Goal: Task Accomplishment & Management: Complete application form

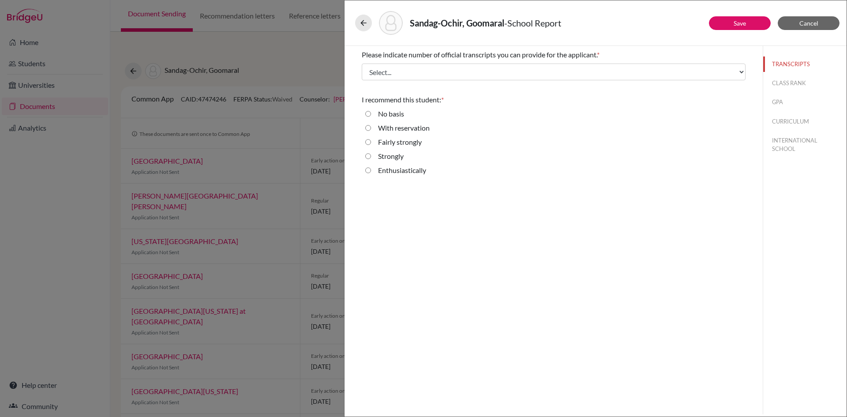
click at [583, 264] on div "Please indicate number of official transcripts you can provide for the applican…" at bounding box center [554, 230] width 418 height 369
click at [824, 17] on button "Cancel" at bounding box center [809, 23] width 62 height 14
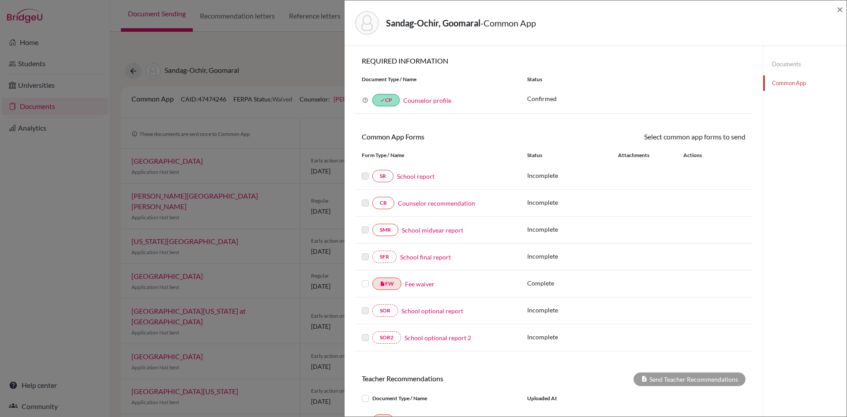
click at [425, 99] on link "Counselor profile" at bounding box center [427, 101] width 48 height 8
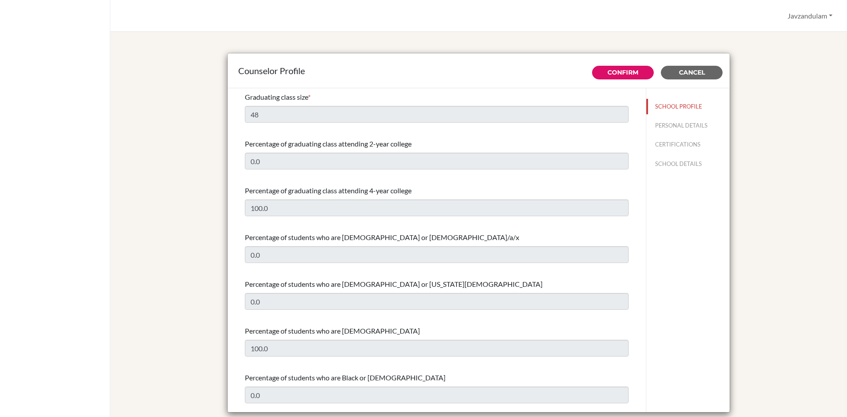
select select "1"
select select "321370"
click at [681, 128] on button "PERSONAL DETAILS" at bounding box center [688, 125] width 83 height 15
type input "Javzandulam"
type input "Khorolsuren"
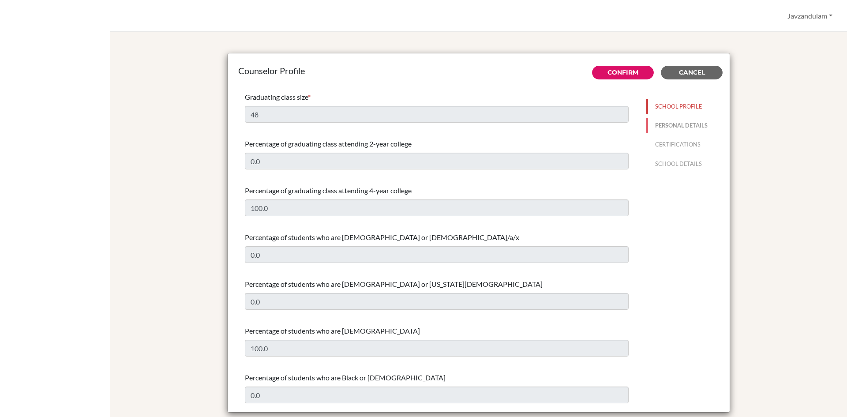
type input "College Counselor"
type input "976.89891127"
type input "javzandulam.khorolsuren@elite.edu.mn"
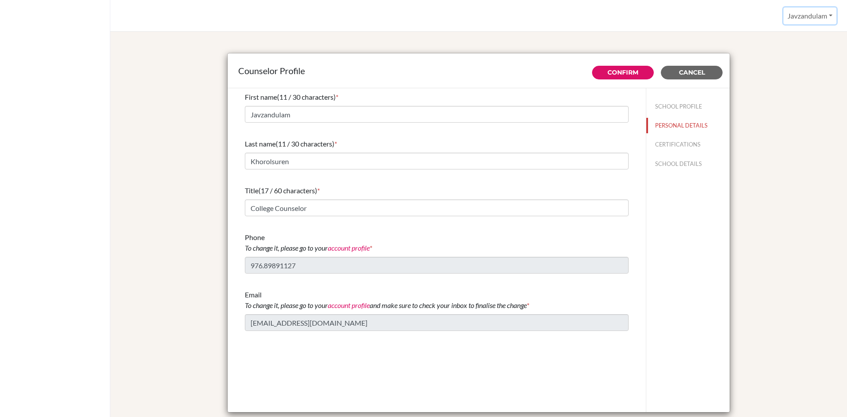
click at [822, 12] on button "Javzandulam" at bounding box center [810, 16] width 53 height 17
click at [766, 152] on div "Counselor Profile Confirm Cancel First name (11 / 30 characters) * Javzandulam …" at bounding box center [479, 233] width 716 height 383
click at [688, 72] on span "Cancel" at bounding box center [692, 72] width 26 height 8
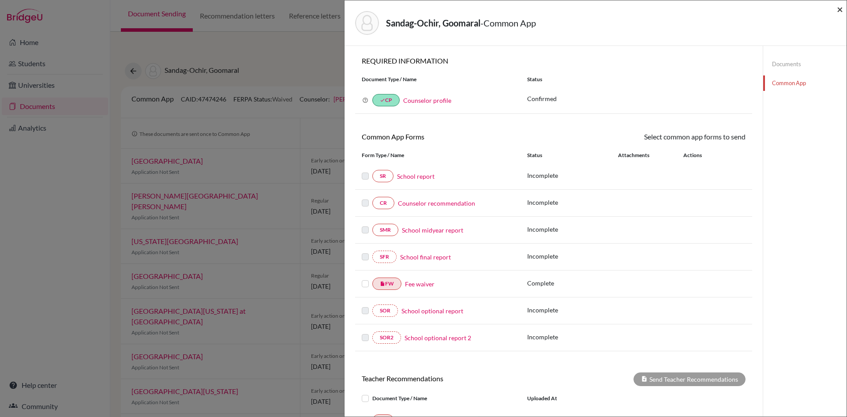
click at [838, 11] on span "×" at bounding box center [840, 9] width 6 height 13
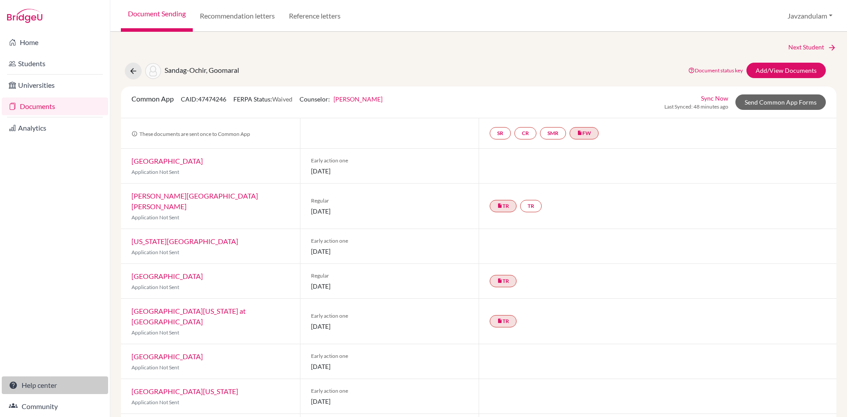
click at [34, 385] on link "Help center" at bounding box center [55, 385] width 106 height 18
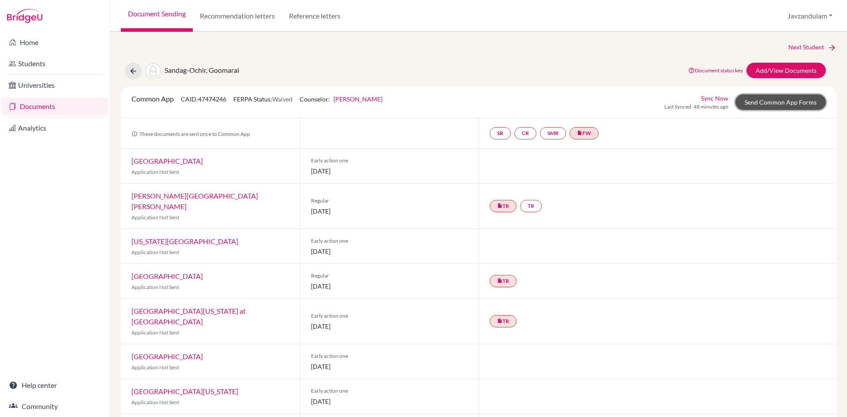
click at [767, 100] on link "Send Common App Forms" at bounding box center [781, 101] width 90 height 15
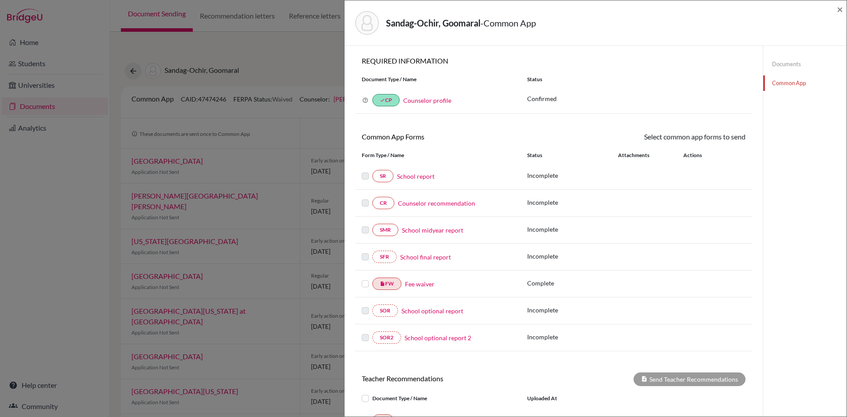
click at [434, 98] on link "Counselor profile" at bounding box center [427, 101] width 48 height 8
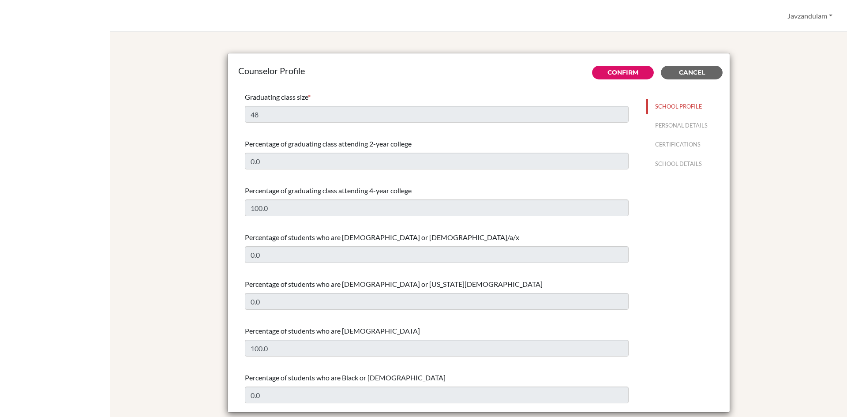
select select "1"
select select "321370"
click at [690, 73] on span "Cancel" at bounding box center [692, 72] width 26 height 8
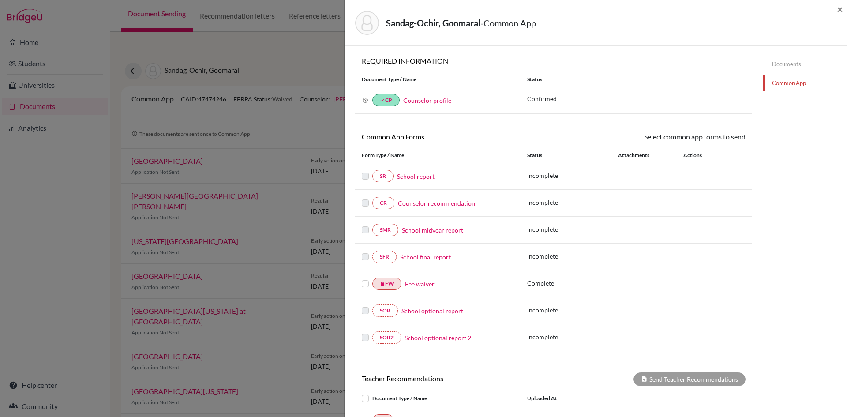
click at [844, 8] on div "Sandag-Ochir, Goomaral - Common App ×" at bounding box center [596, 22] width 502 height 45
click at [839, 7] on span "×" at bounding box center [840, 9] width 6 height 13
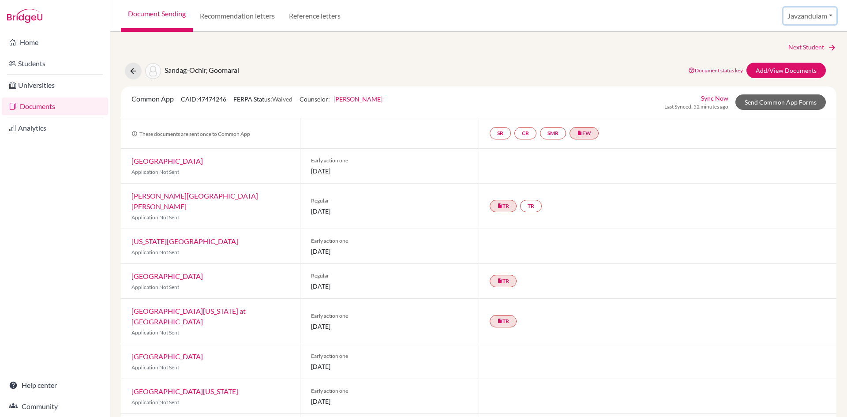
click at [805, 14] on button "Javzandulam" at bounding box center [810, 16] width 53 height 17
click at [805, 52] on link "School Settings" at bounding box center [803, 50] width 70 height 14
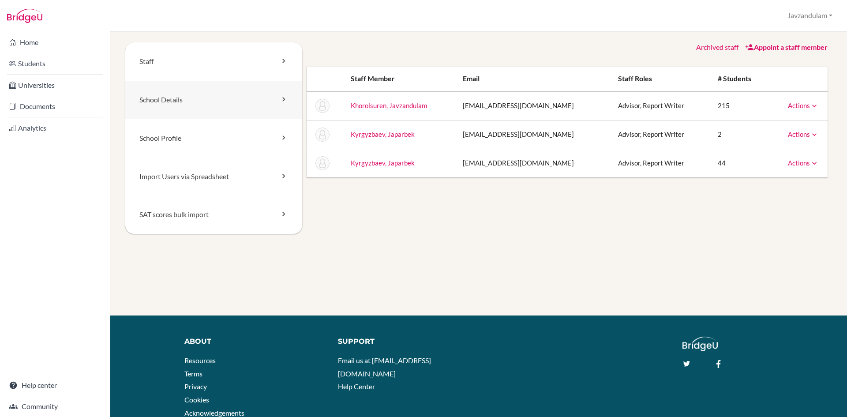
click at [177, 95] on link "School Details" at bounding box center [213, 100] width 177 height 38
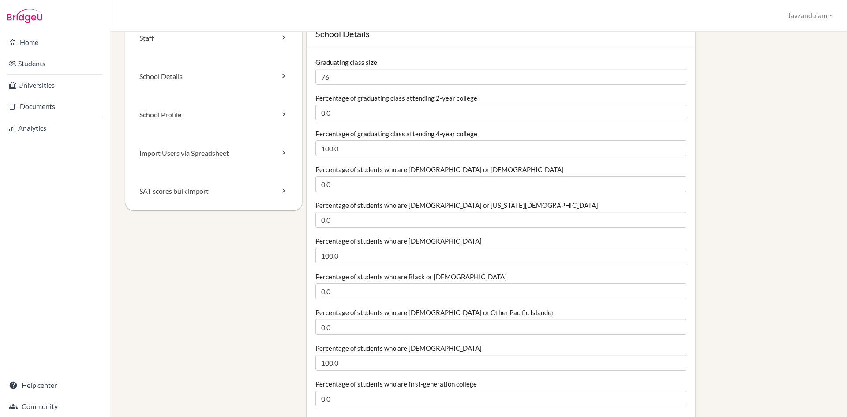
scroll to position [44, 0]
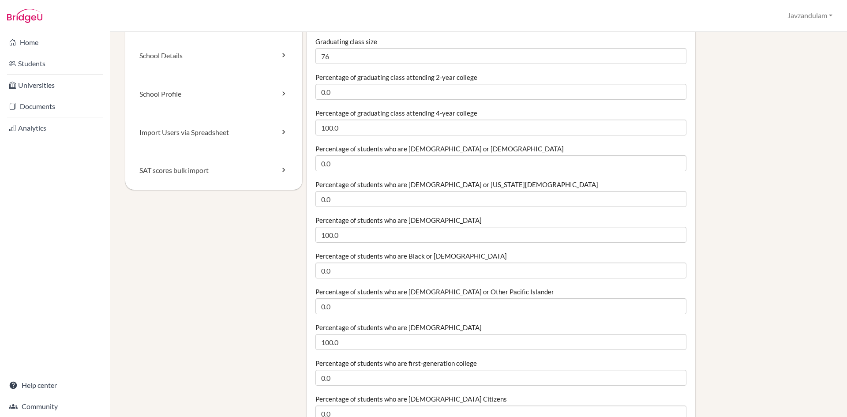
type input "76"
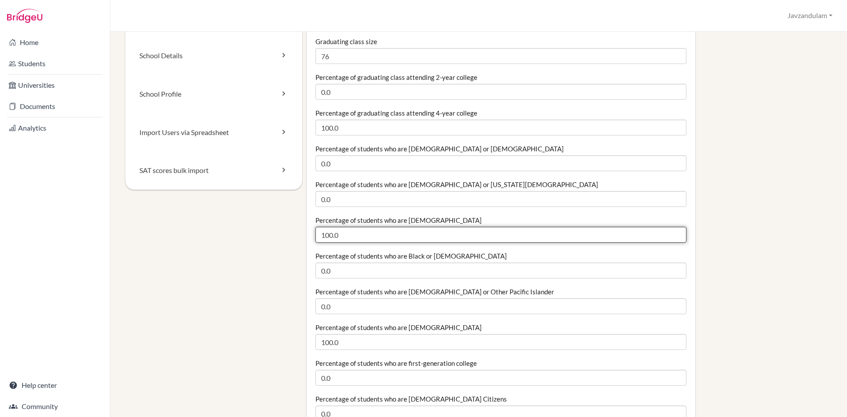
click at [348, 237] on input "100.0" at bounding box center [501, 235] width 371 height 16
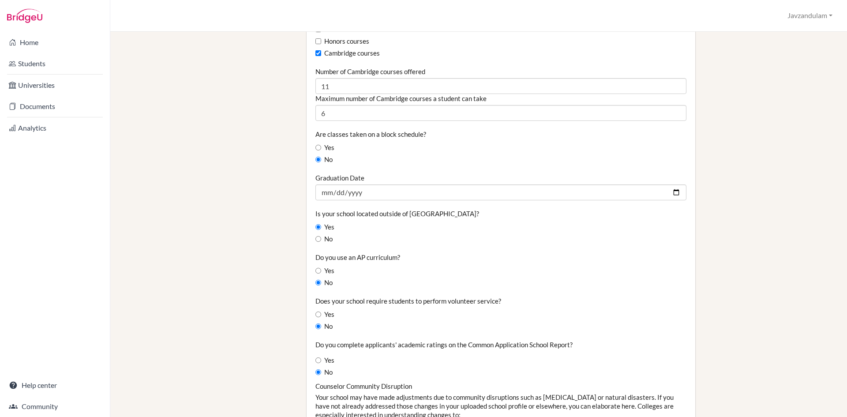
scroll to position [618, 0]
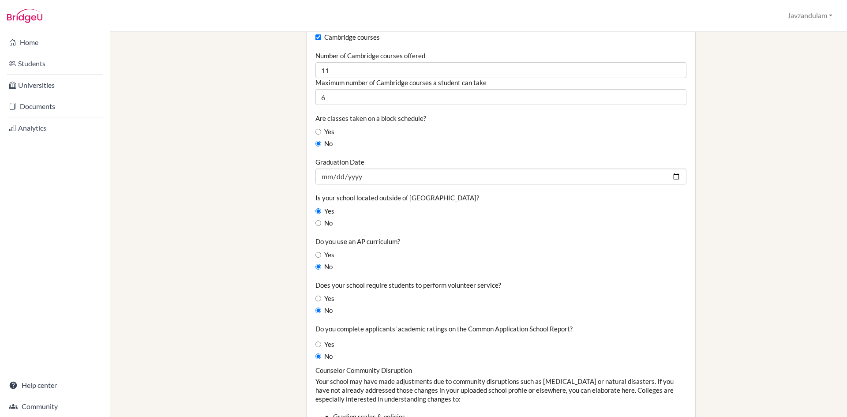
type input "99.99"
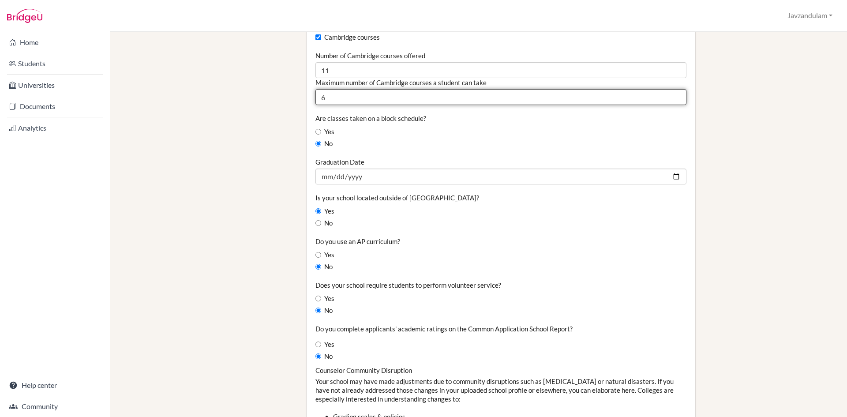
click at [339, 97] on input "6" at bounding box center [501, 97] width 371 height 16
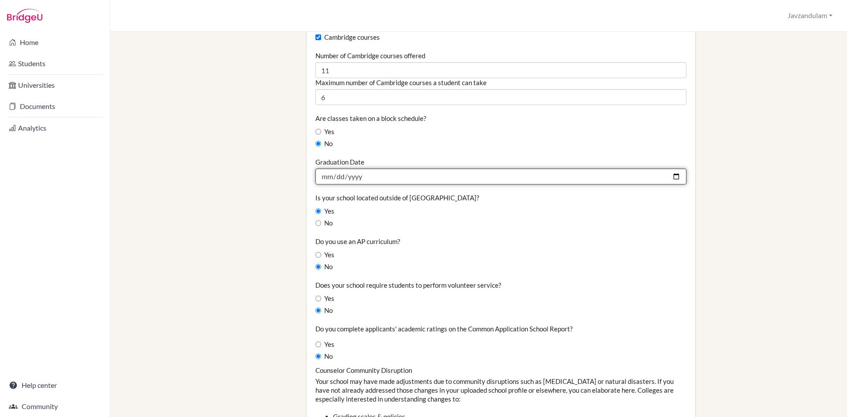
click at [365, 174] on input "2025-06-13" at bounding box center [501, 177] width 371 height 16
drag, startPoint x: 338, startPoint y: 176, endPoint x: 356, endPoint y: 175, distance: 17.7
click at [339, 176] on input "2025-06-13" at bounding box center [501, 177] width 371 height 16
click at [356, 175] on input "2025-06-13" at bounding box center [501, 177] width 371 height 16
type input "2026-06-13"
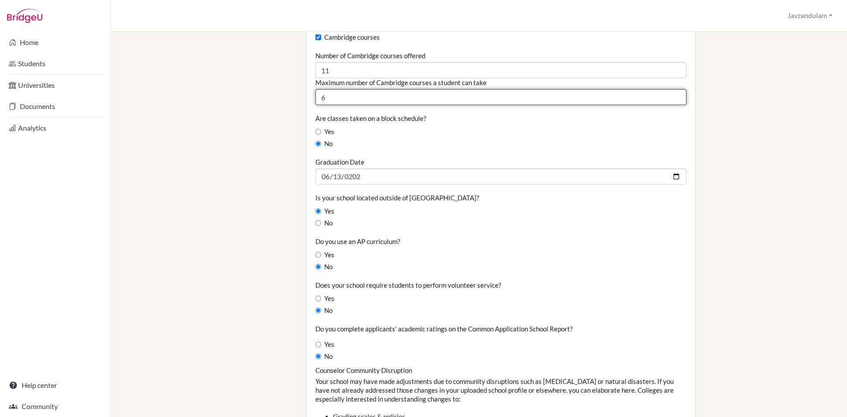
click at [350, 98] on input "6" at bounding box center [501, 97] width 371 height 16
type input "7"
type input "8"
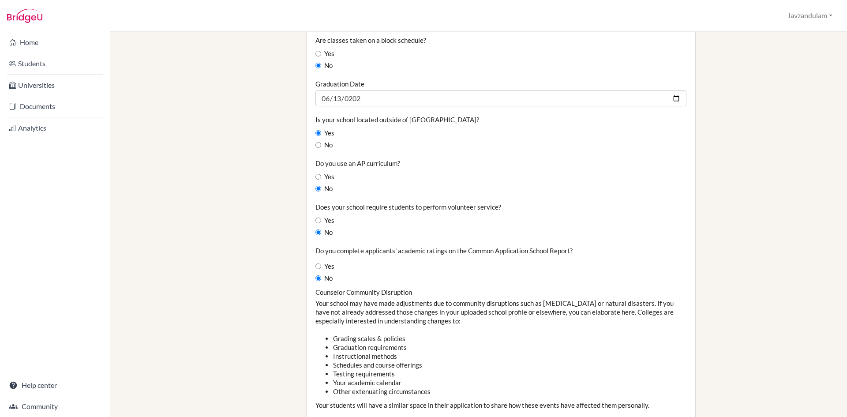
scroll to position [706, 0]
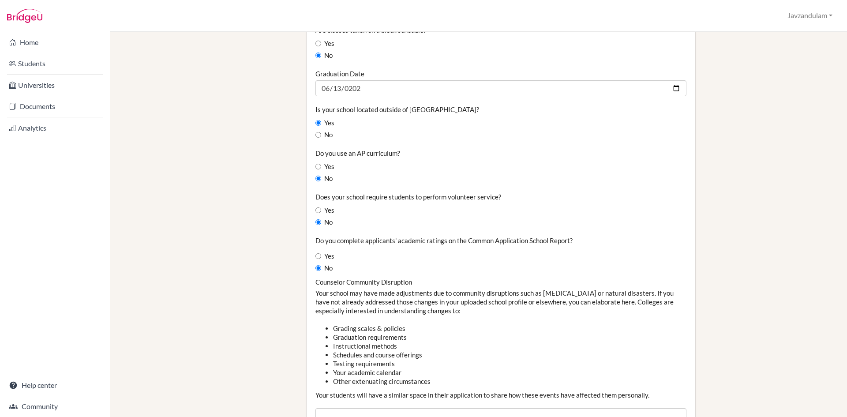
type input "9"
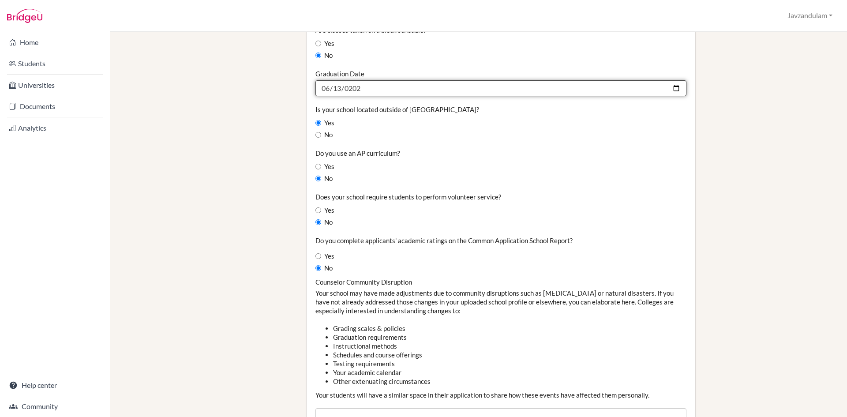
click at [338, 89] on input "2026-06-13" at bounding box center [501, 88] width 371 height 16
type input "2026-06-12"
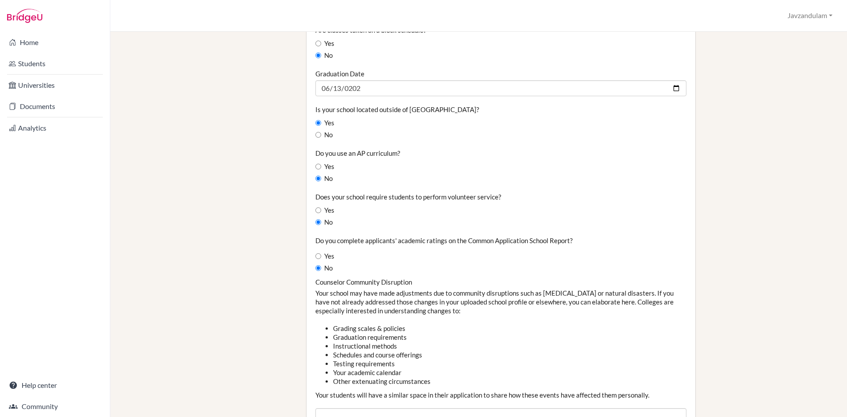
click at [383, 118] on div "Yes" at bounding box center [501, 123] width 371 height 10
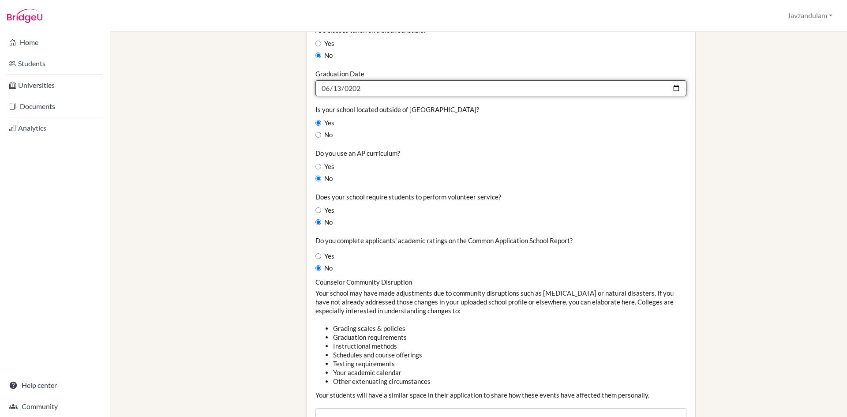
click at [672, 88] on input "2026-06-12" at bounding box center [501, 88] width 371 height 16
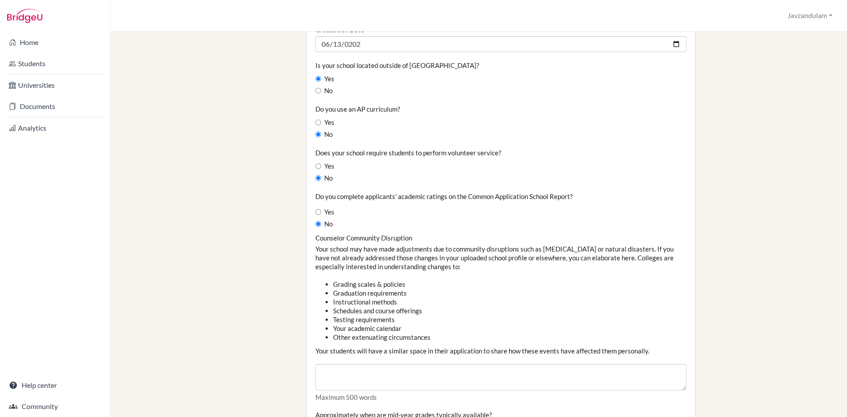
click at [322, 211] on label "Yes" at bounding box center [325, 212] width 19 height 10
click at [321, 211] on input "Yes" at bounding box center [319, 212] width 6 height 6
radio input "true"
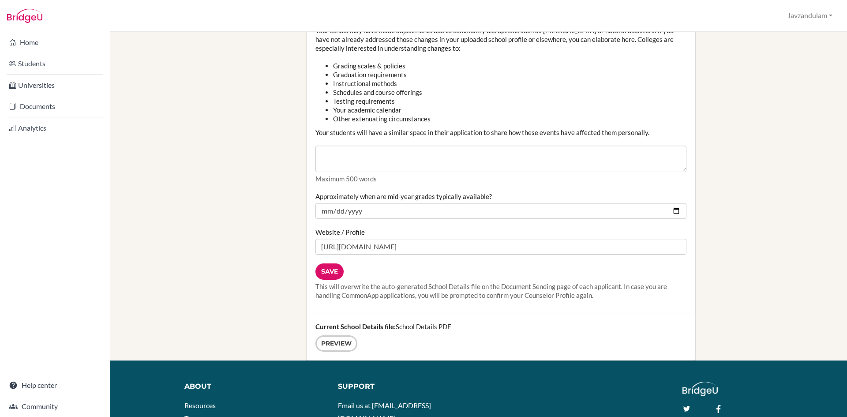
scroll to position [971, 0]
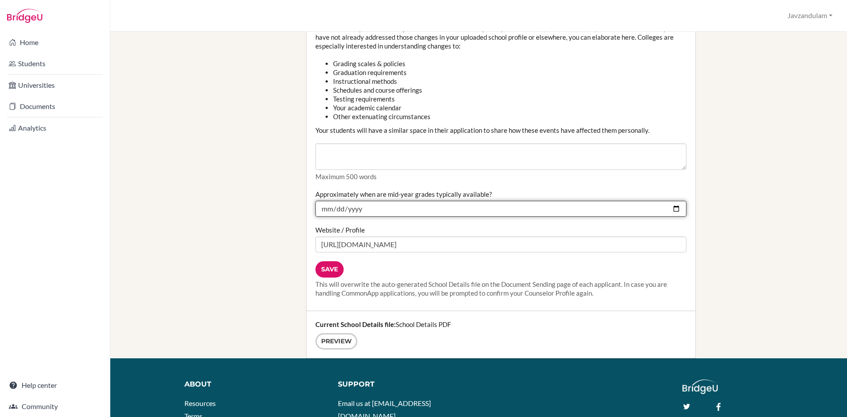
click at [402, 209] on input "2025-01-13" at bounding box center [501, 209] width 371 height 16
click at [669, 209] on input "2025-01-13" at bounding box center [501, 209] width 371 height 16
type input "2026-01-09"
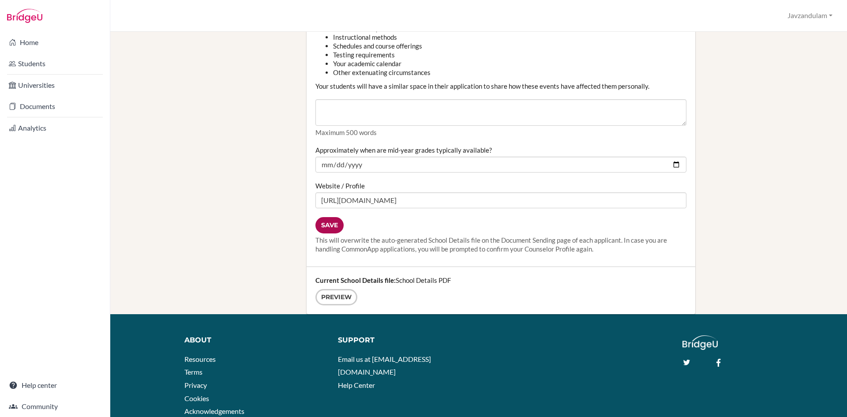
click at [332, 229] on input "Save" at bounding box center [330, 225] width 28 height 16
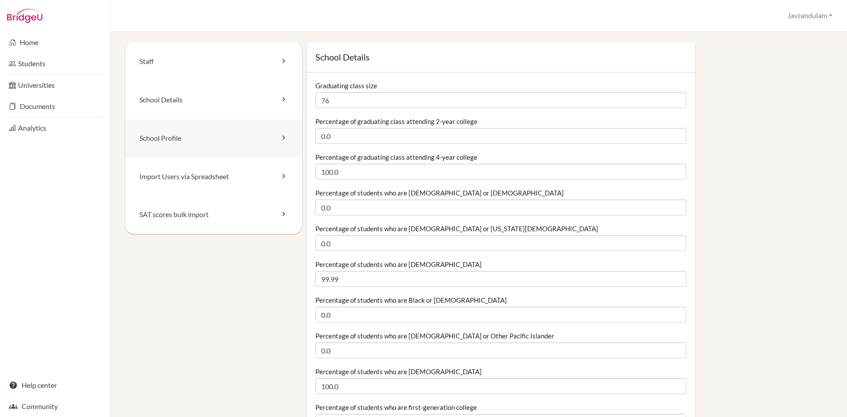
click at [214, 134] on link "School Profile" at bounding box center [213, 138] width 177 height 38
